Goal: Task Accomplishment & Management: Use online tool/utility

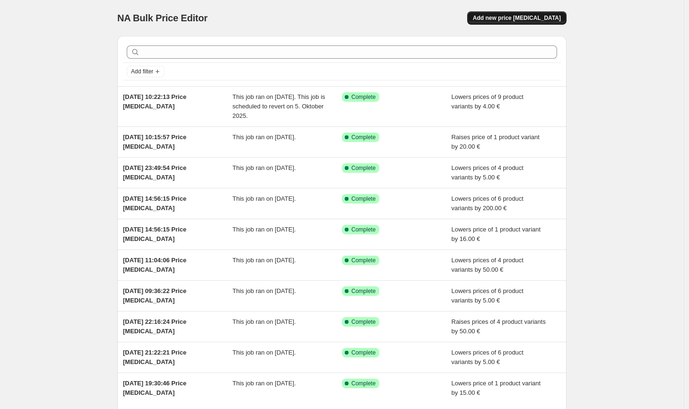
click at [549, 16] on span "Add new price [MEDICAL_DATA]" at bounding box center [517, 18] width 88 height 8
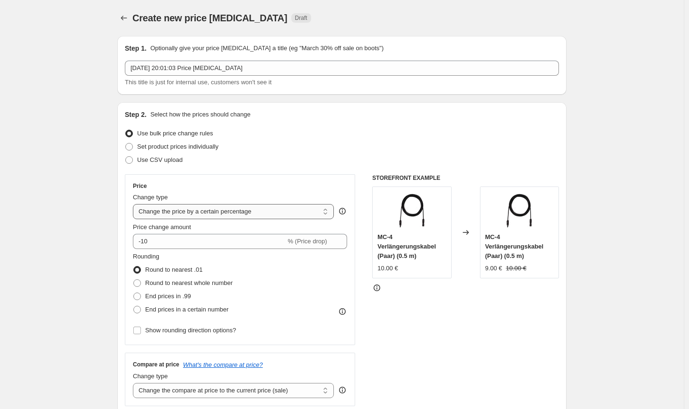
click at [267, 213] on select "Change the price to a certain amount Change the price by a certain amount Chang…" at bounding box center [233, 211] width 201 height 15
select select "by"
click at [135, 204] on select "Change the price to a certain amount Change the price by a certain amount Chang…" at bounding box center [233, 211] width 201 height 15
type input "-10.00"
click at [185, 285] on span "Round to nearest whole number" at bounding box center [189, 282] width 88 height 7
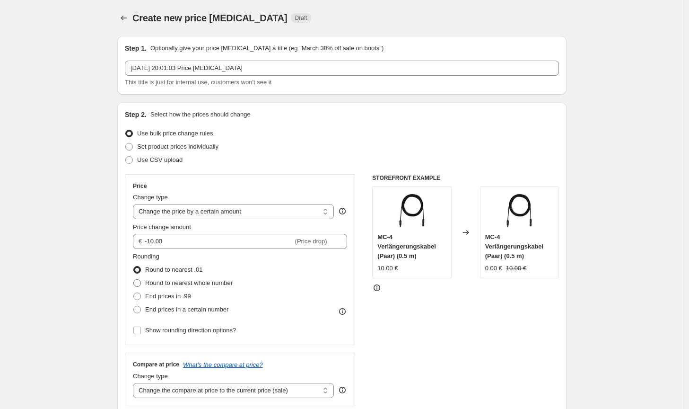
click at [134, 280] on input "Round to nearest whole number" at bounding box center [133, 279] width 0 height 0
radio input "true"
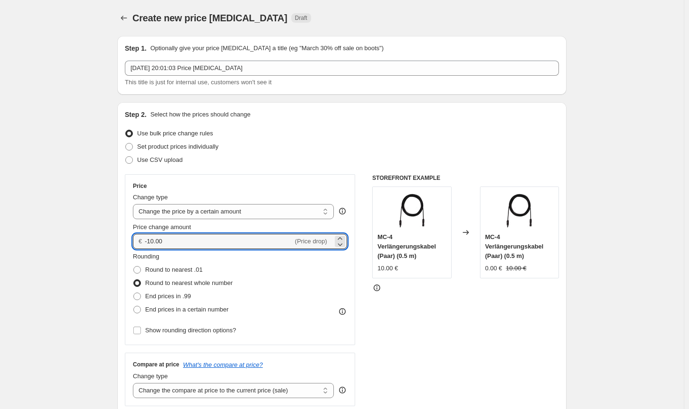
drag, startPoint x: 178, startPoint y: 241, endPoint x: 139, endPoint y: 245, distance: 39.9
click at [139, 245] on div "€ -10.00 (Price drop)" at bounding box center [240, 241] width 214 height 15
type input "40.00"
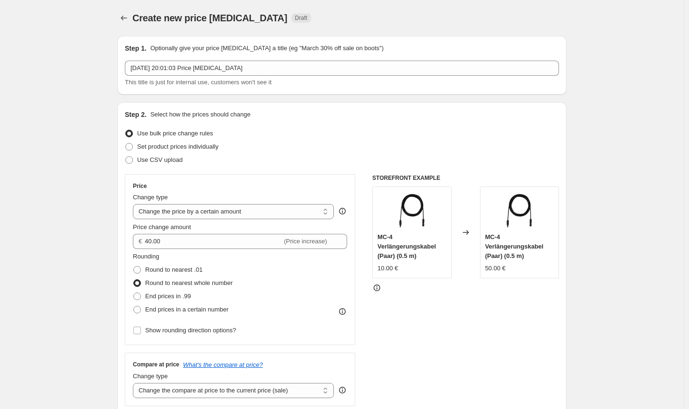
click at [490, 335] on div "STOREFRONT EXAMPLE MC-4 Verlängerungskabel (Paar) (0.5 m) 10.00 € Changed to MC…" at bounding box center [465, 290] width 187 height 232
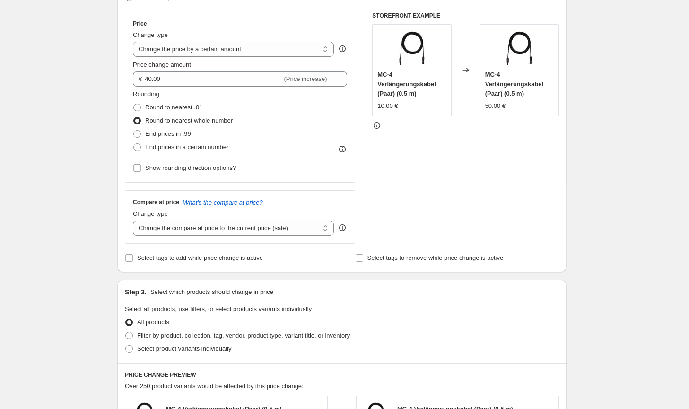
scroll to position [189, 0]
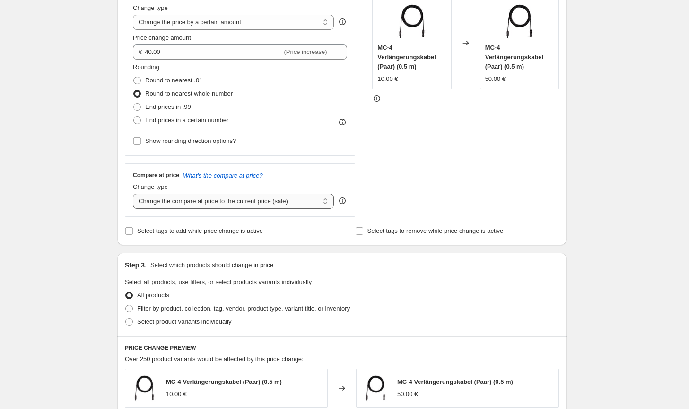
drag, startPoint x: 294, startPoint y: 199, endPoint x: 289, endPoint y: 207, distance: 9.6
click at [294, 199] on select "Change the compare at price to the current price (sale) Change the compare at p…" at bounding box center [233, 200] width 201 height 15
select select "no_change"
click at [135, 193] on select "Change the compare at price to the current price (sale) Change the compare at p…" at bounding box center [233, 200] width 201 height 15
click at [278, 310] on span "Filter by product, collection, tag, vendor, product type, variant title, or inv…" at bounding box center [243, 308] width 213 height 7
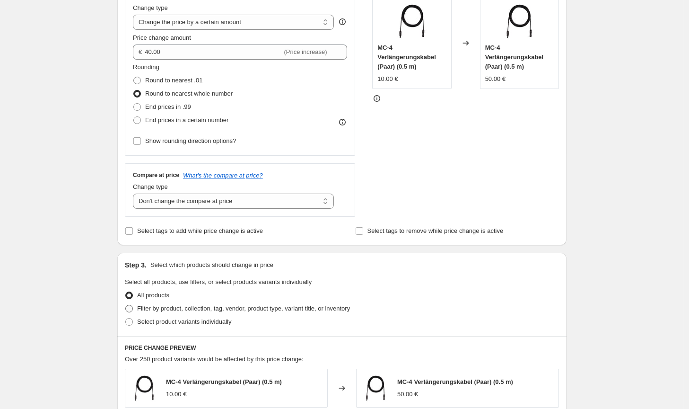
click at [126, 305] on input "Filter by product, collection, tag, vendor, product type, variant title, or inv…" at bounding box center [125, 305] width 0 height 0
radio input "true"
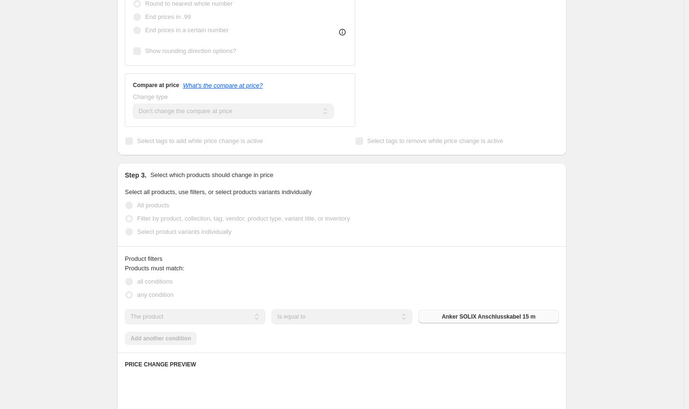
scroll to position [284, 0]
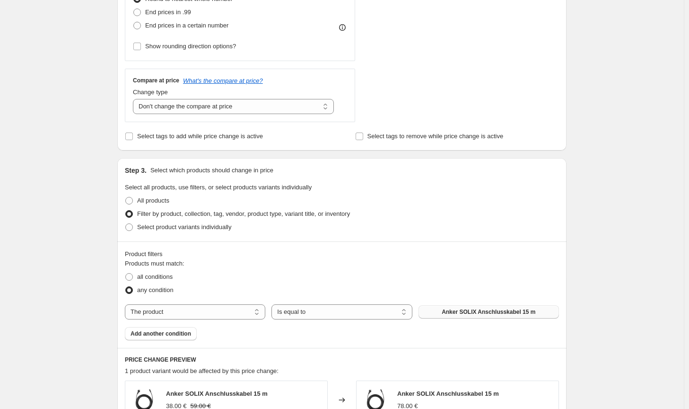
click at [474, 307] on button "Anker SOLIX Anschlusskabel 15 m" at bounding box center [489, 311] width 140 height 13
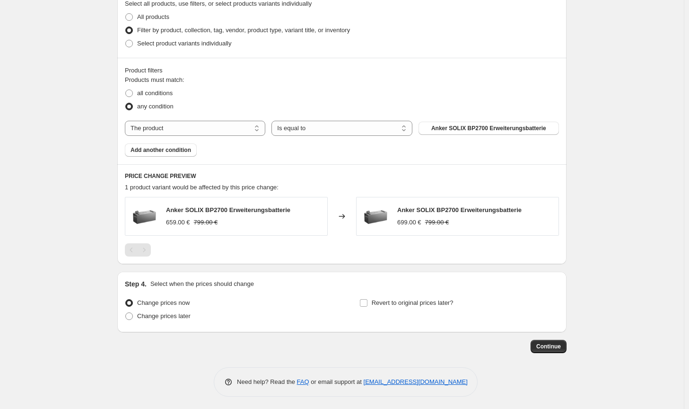
scroll to position [469, 0]
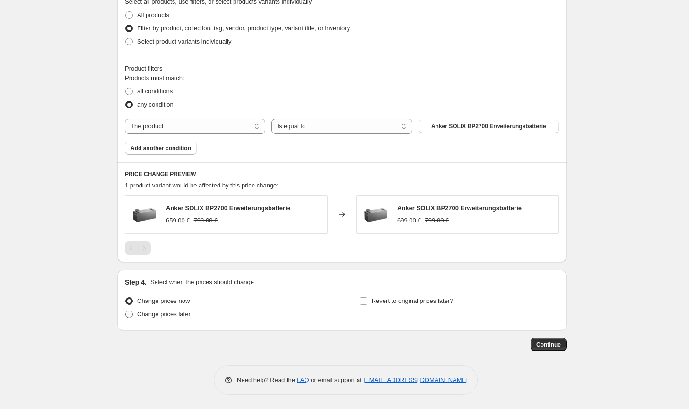
click at [166, 316] on span "Change prices later" at bounding box center [163, 313] width 53 height 7
click at [126, 311] on input "Change prices later" at bounding box center [125, 310] width 0 height 0
radio input "true"
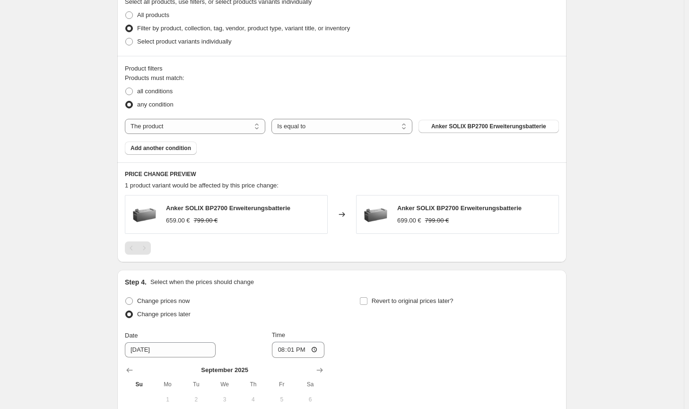
scroll to position [631, 0]
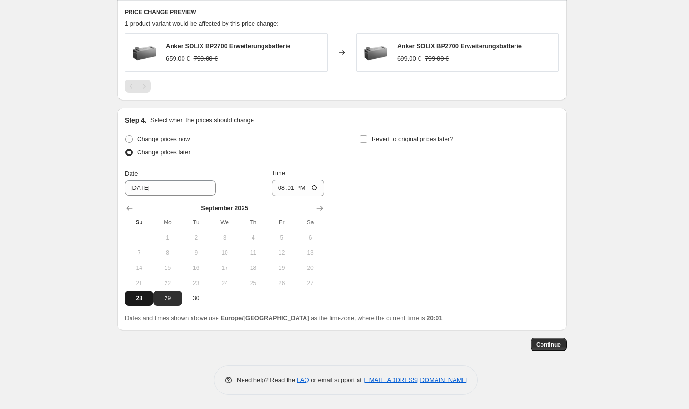
click at [138, 302] on button "28" at bounding box center [139, 297] width 28 height 15
type input "[DATE]"
click at [295, 191] on input "20:01" at bounding box center [298, 188] width 53 height 16
click at [297, 188] on input "20:01" at bounding box center [298, 188] width 53 height 16
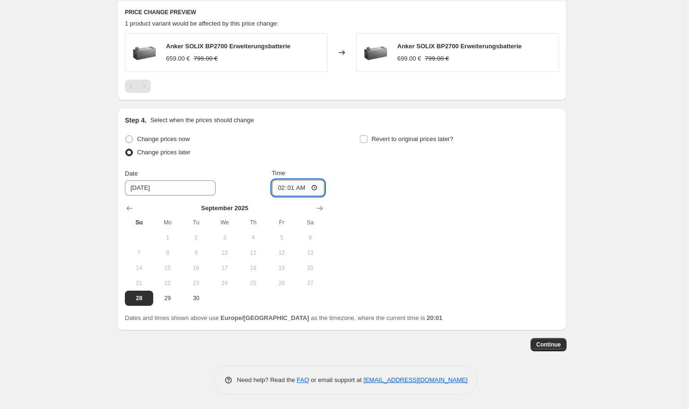
type input "23:01"
click at [552, 343] on span "Continue" at bounding box center [548, 345] width 25 height 8
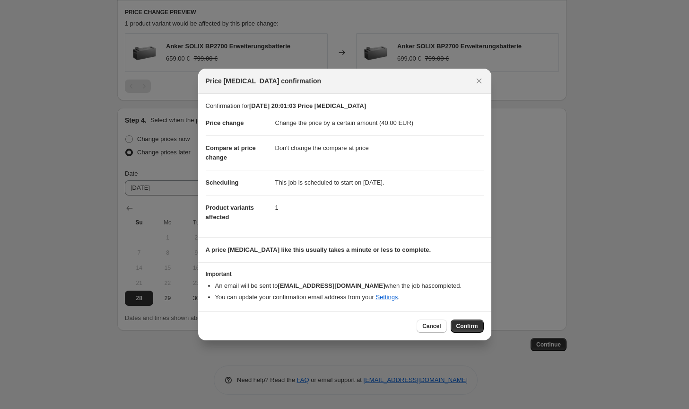
click at [468, 326] on span "Confirm" at bounding box center [467, 326] width 22 height 8
